Goal: Check status: Check status

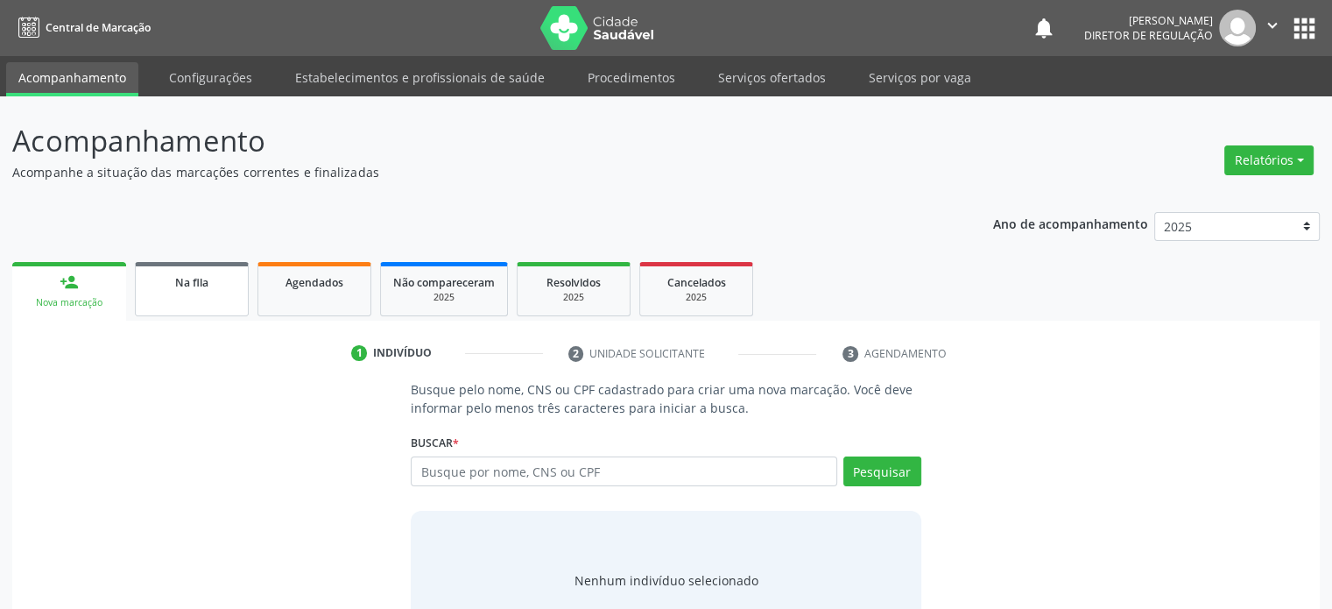
click at [208, 282] on div "Na fila" at bounding box center [192, 281] width 88 height 18
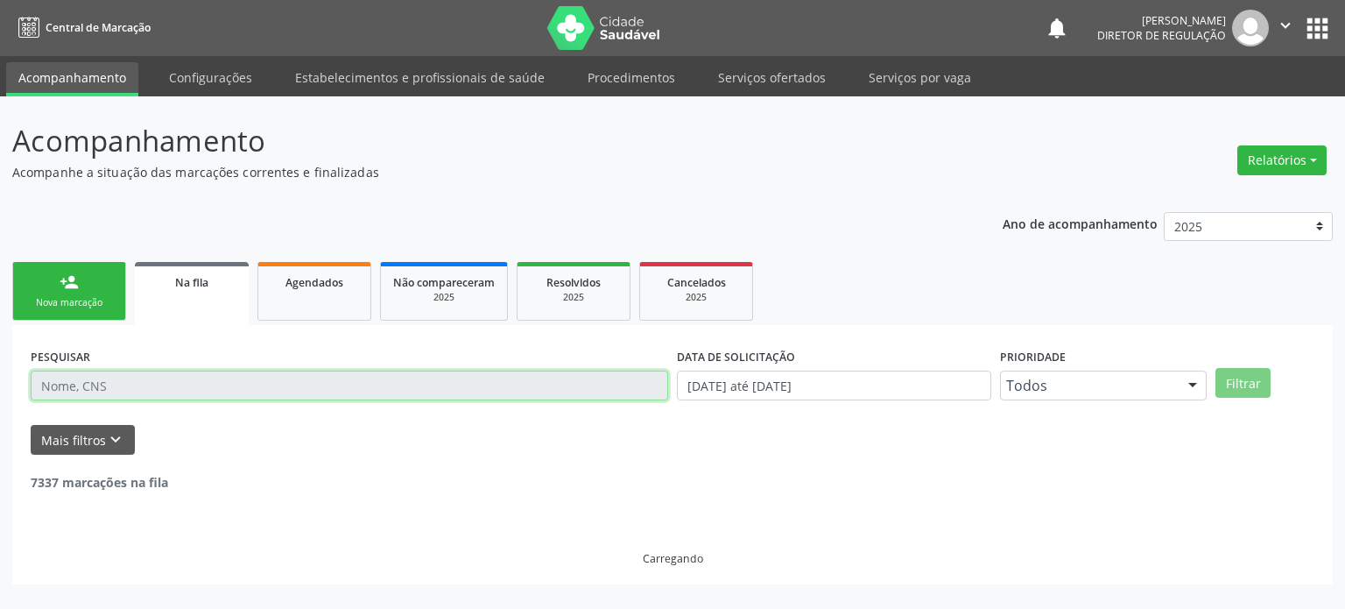
click at [90, 390] on input "text" at bounding box center [350, 385] width 638 height 30
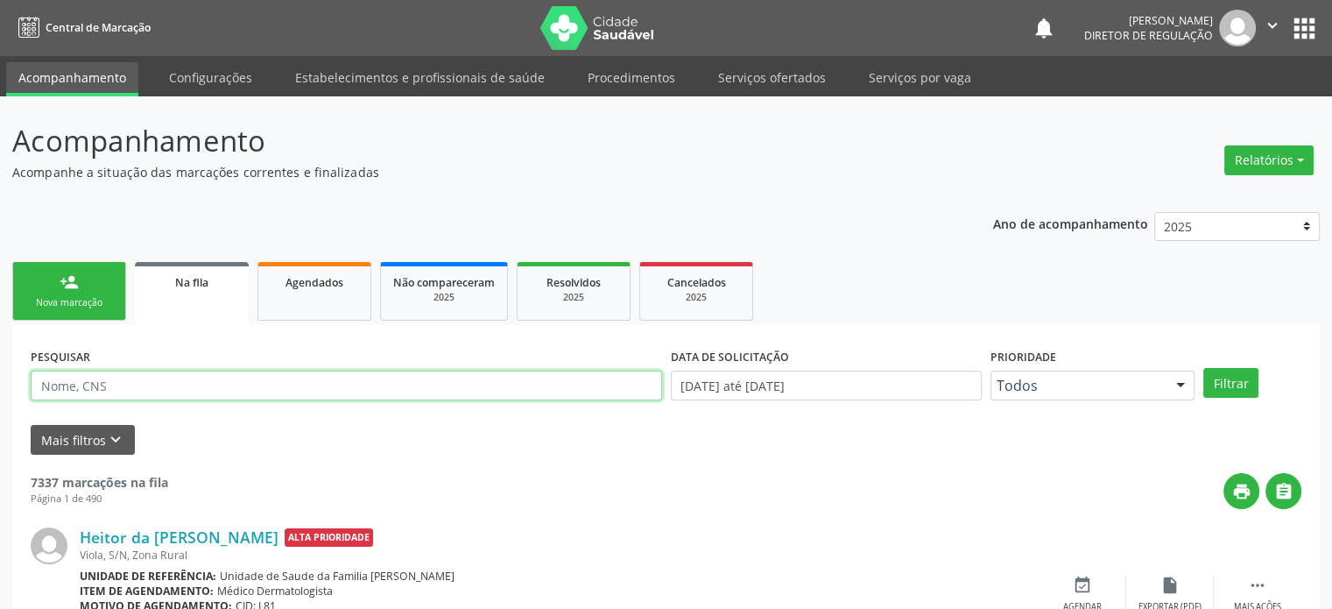
click at [90, 390] on input "text" at bounding box center [346, 385] width 631 height 30
click at [95, 385] on input "text" at bounding box center [346, 385] width 631 height 30
paste input "704708734321838"
type input "704708734321838"
click at [1203, 368] on button "Filtrar" at bounding box center [1230, 383] width 55 height 30
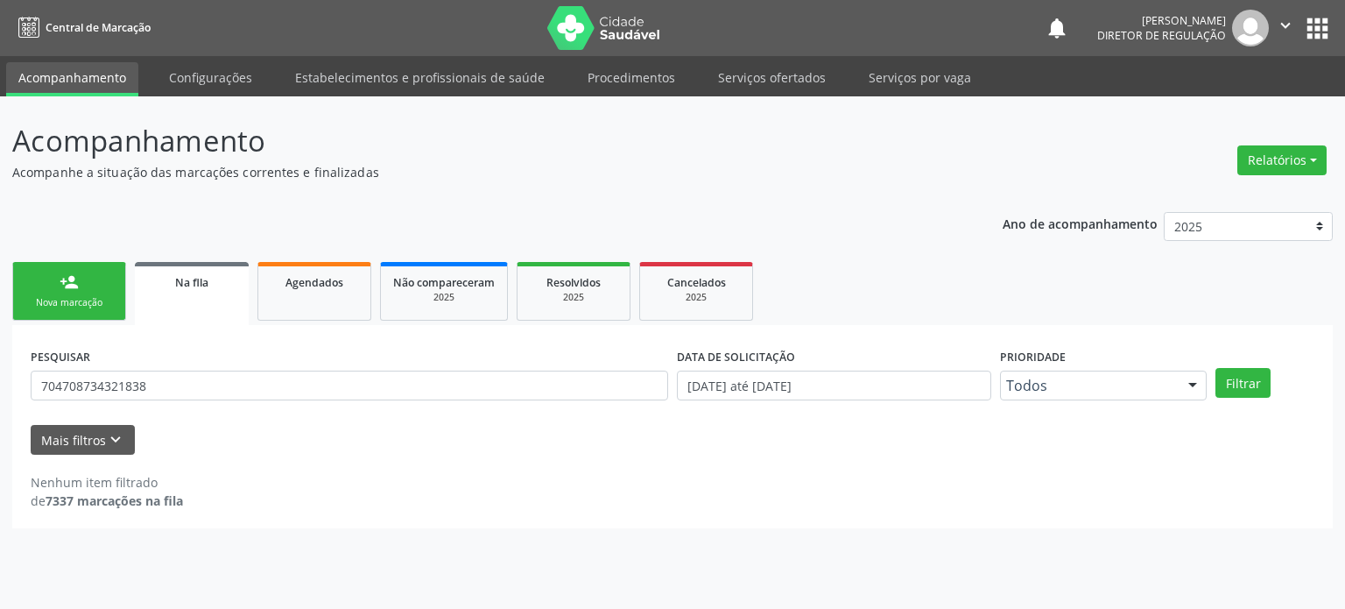
click at [1315, 27] on button "apps" at bounding box center [1317, 28] width 31 height 31
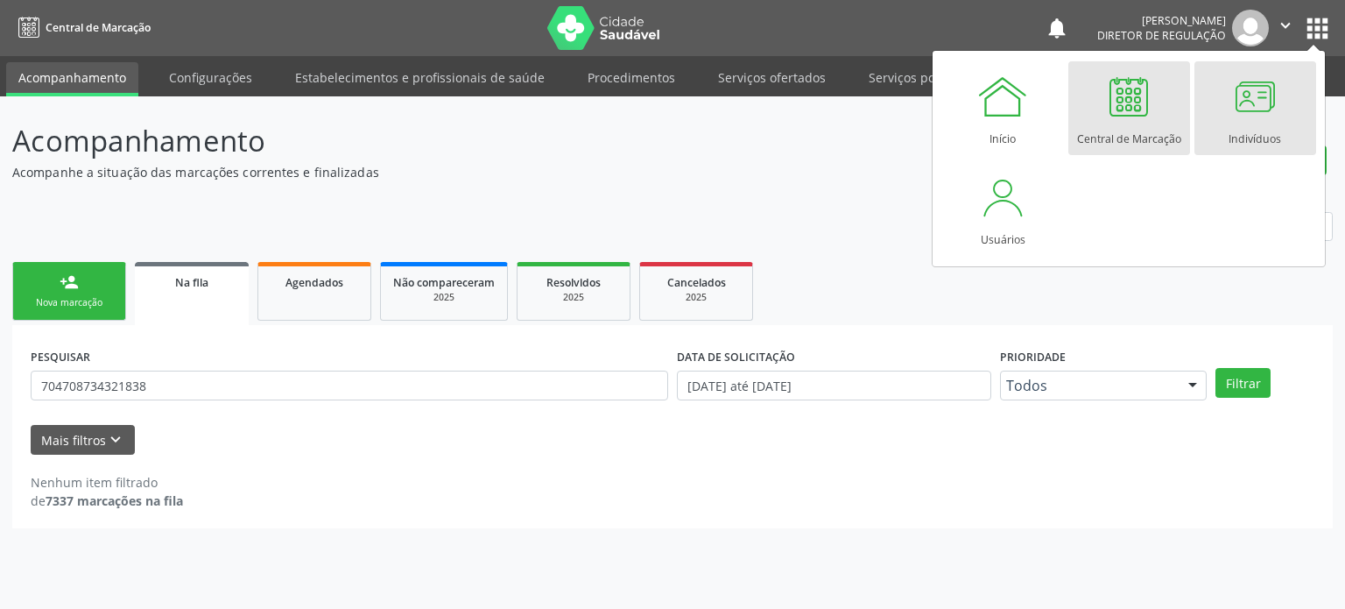
click at [1258, 118] on div at bounding box center [1255, 96] width 53 height 53
